Goal: Information Seeking & Learning: Find specific fact

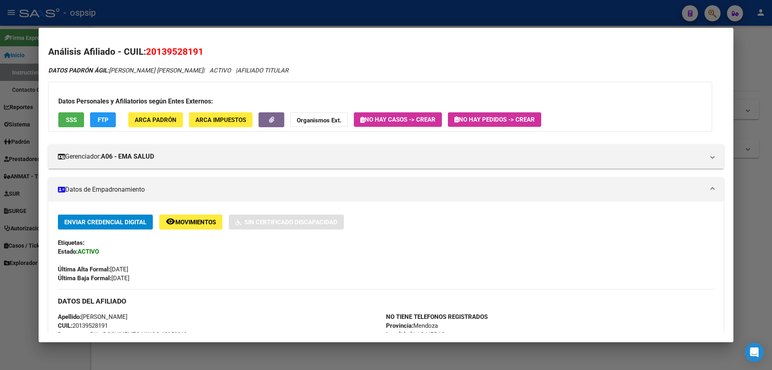
scroll to position [351, 0]
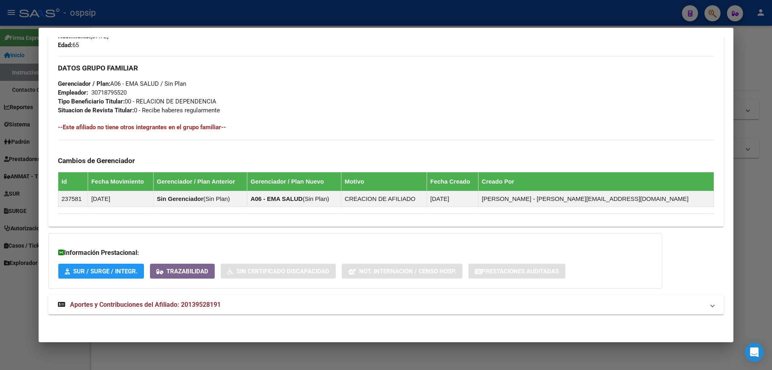
click at [189, 19] on div at bounding box center [386, 185] width 772 height 370
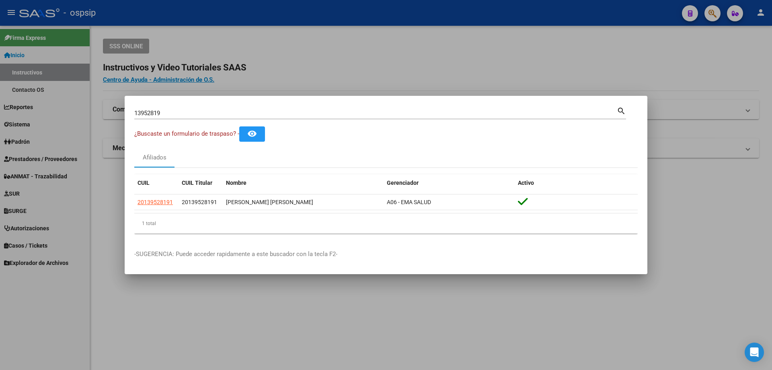
drag, startPoint x: 173, startPoint y: 109, endPoint x: 129, endPoint y: 108, distance: 43.8
click at [129, 108] on mat-dialog-content "13952819 Buscar (apellido, dni, cuil, nro traspaso, cuit, obra social) search ¿…" at bounding box center [386, 172] width 523 height 134
drag, startPoint x: 179, startPoint y: 115, endPoint x: 21, endPoint y: 101, distance: 159.0
click at [21, 101] on div "13952819 Buscar (apellido, dni, cuil, nro traspaso, cuit, obra social) search ¿…" at bounding box center [386, 185] width 772 height 370
paste input "20910605"
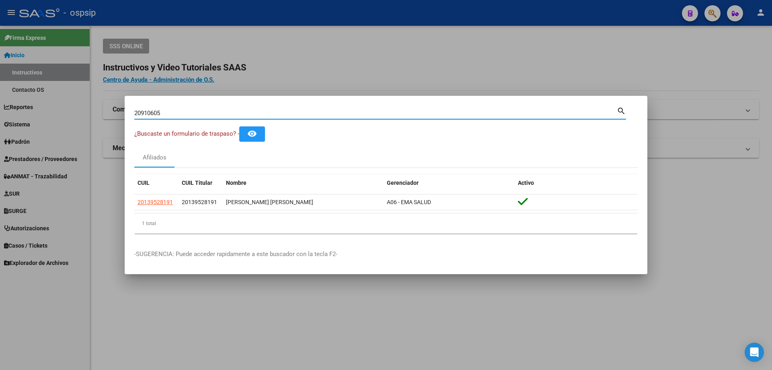
type input "20910605"
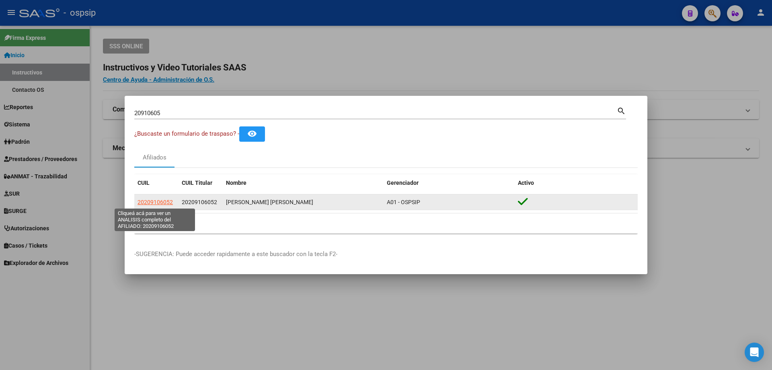
click at [162, 202] on span "20209106052" at bounding box center [155, 202] width 35 height 6
type textarea "20209106052"
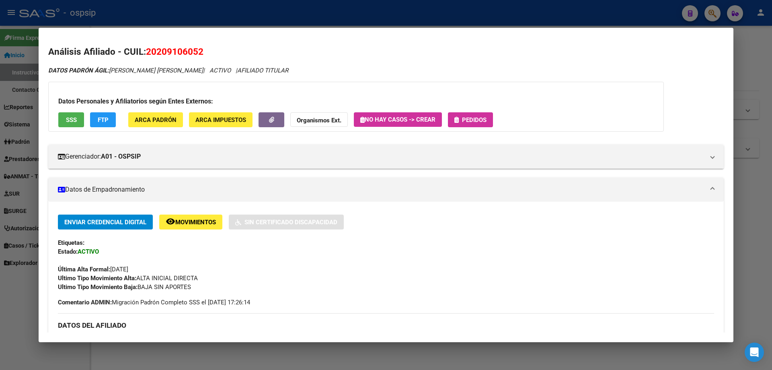
scroll to position [241, 0]
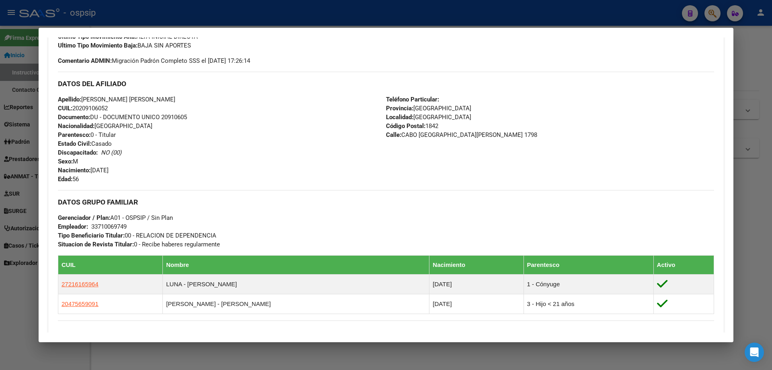
click at [171, 120] on span "Documento: DU - DOCUMENTO UNICO 20910605" at bounding box center [122, 116] width 129 height 7
click at [171, 117] on span "Documento: DU - DOCUMENTO UNICO 20910605" at bounding box center [122, 116] width 129 height 7
copy span "20910605"
